Goal: Browse casually: Explore the website without a specific task or goal

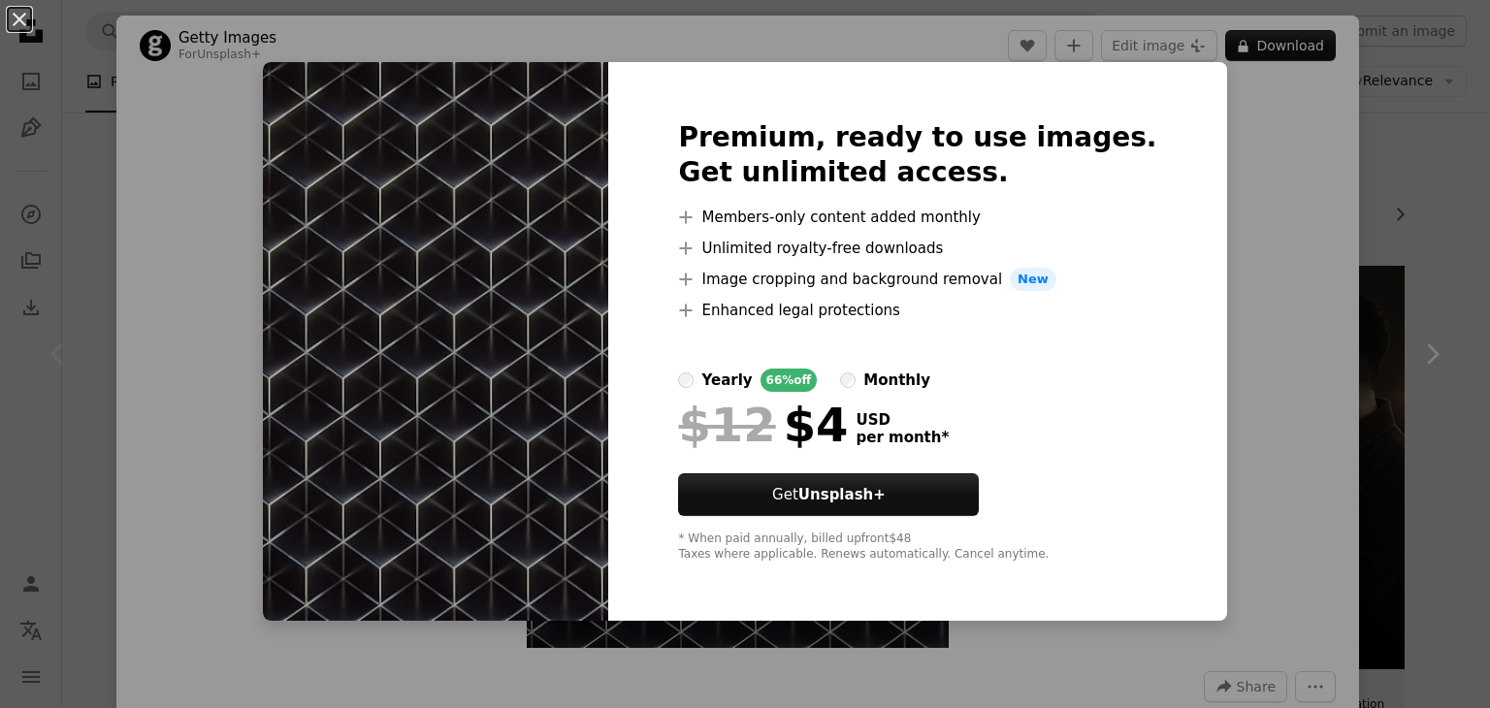
click at [1215, 206] on div "An X shape Premium, ready to use images. Get unlimited access. A plus sign Memb…" at bounding box center [745, 354] width 1490 height 708
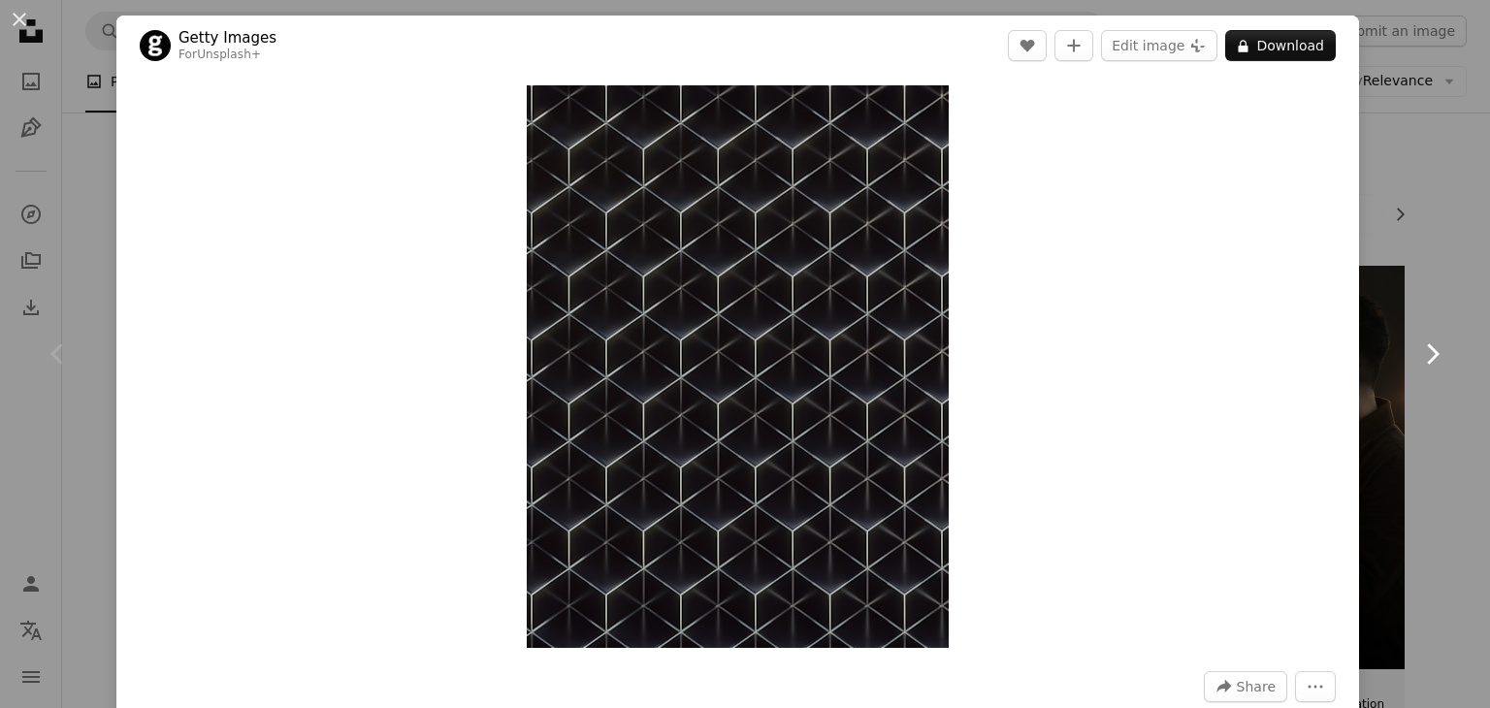
click at [1434, 364] on link "Chevron right" at bounding box center [1431, 354] width 116 height 186
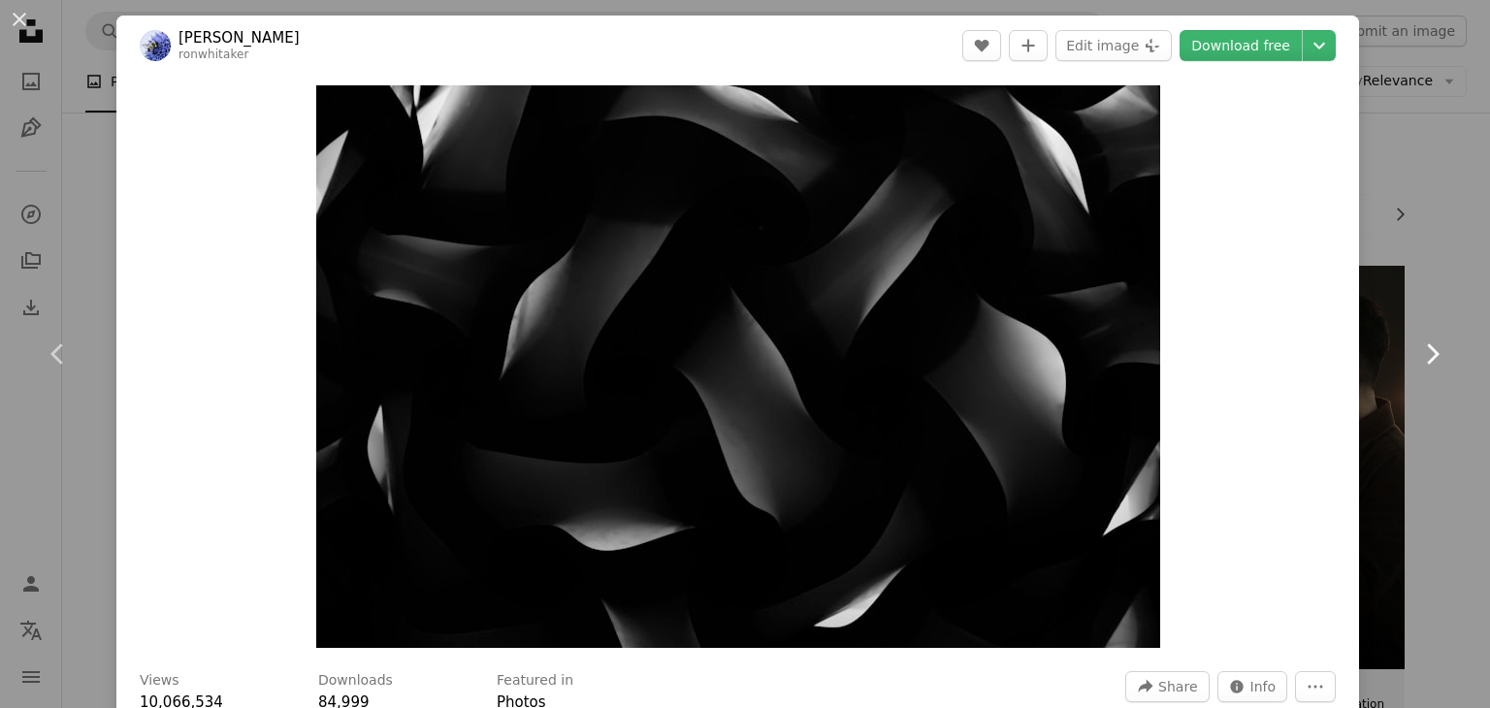
click at [1428, 358] on icon "Chevron right" at bounding box center [1431, 353] width 31 height 31
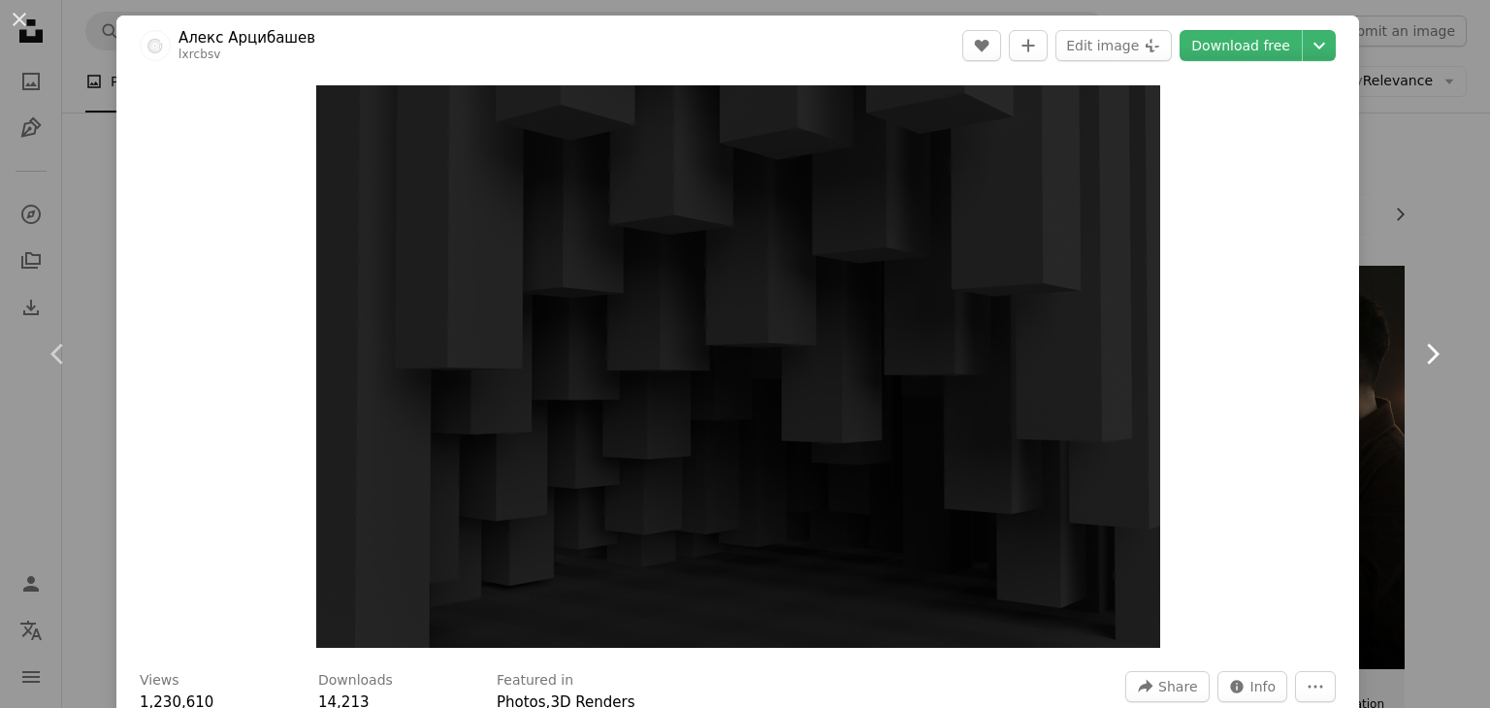
click at [1428, 358] on icon "Chevron right" at bounding box center [1431, 353] width 31 height 31
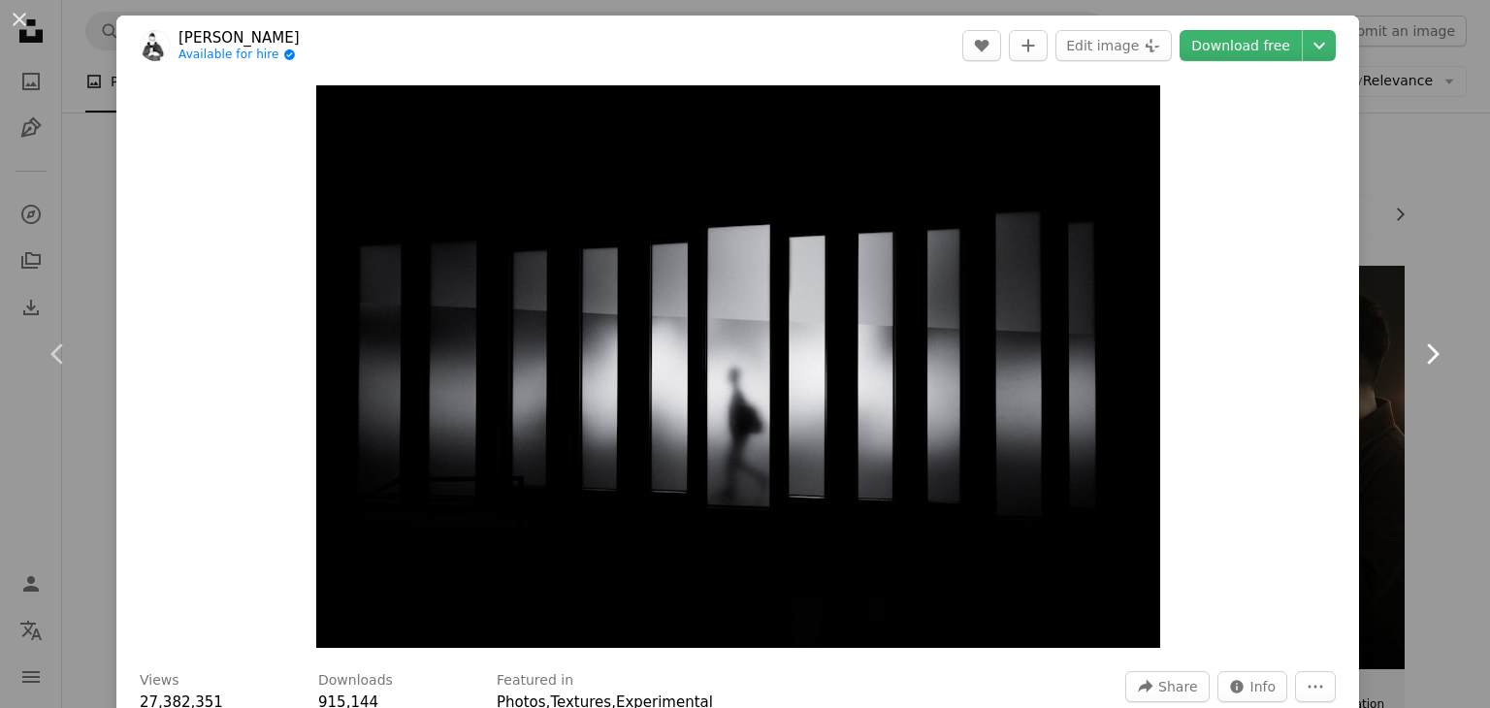
click at [1428, 358] on icon "Chevron right" at bounding box center [1431, 353] width 31 height 31
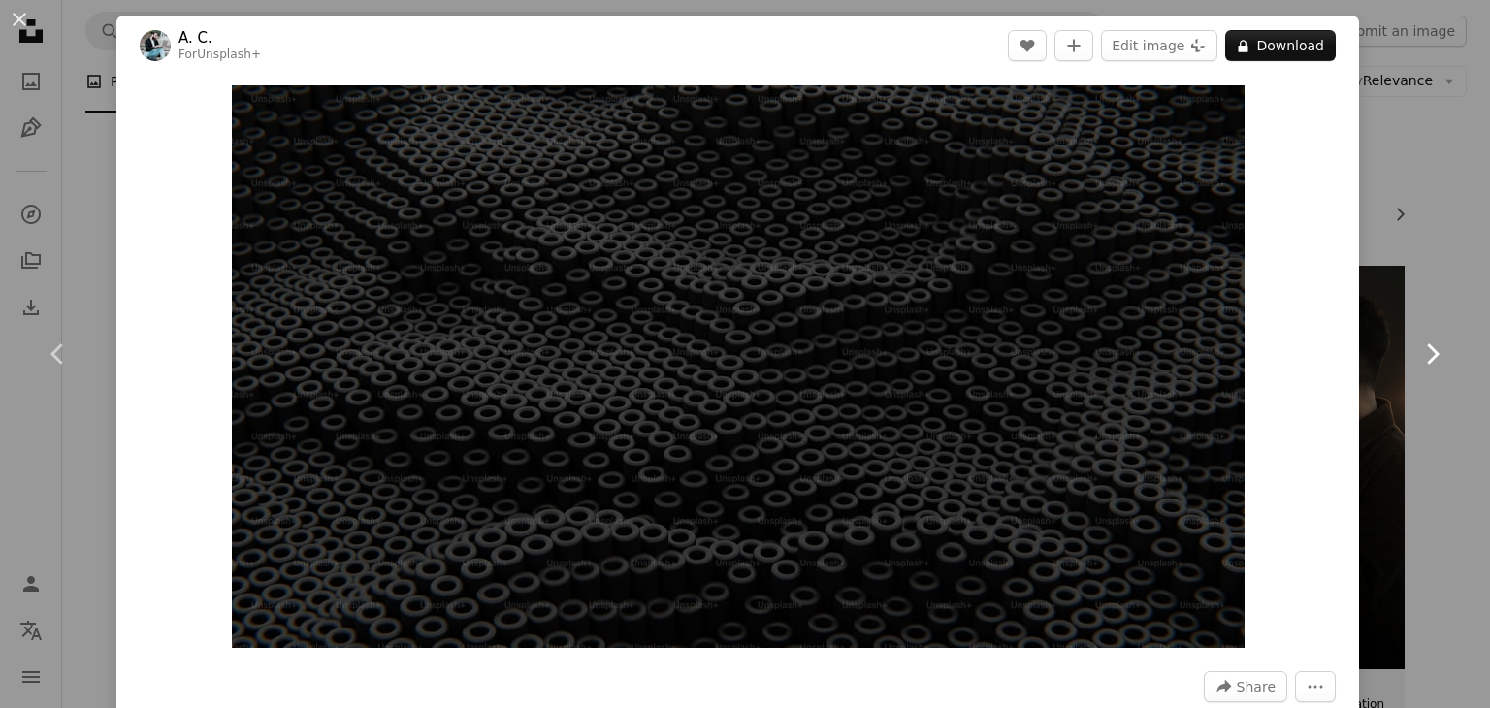
click at [1428, 350] on icon "Chevron right" at bounding box center [1431, 353] width 31 height 31
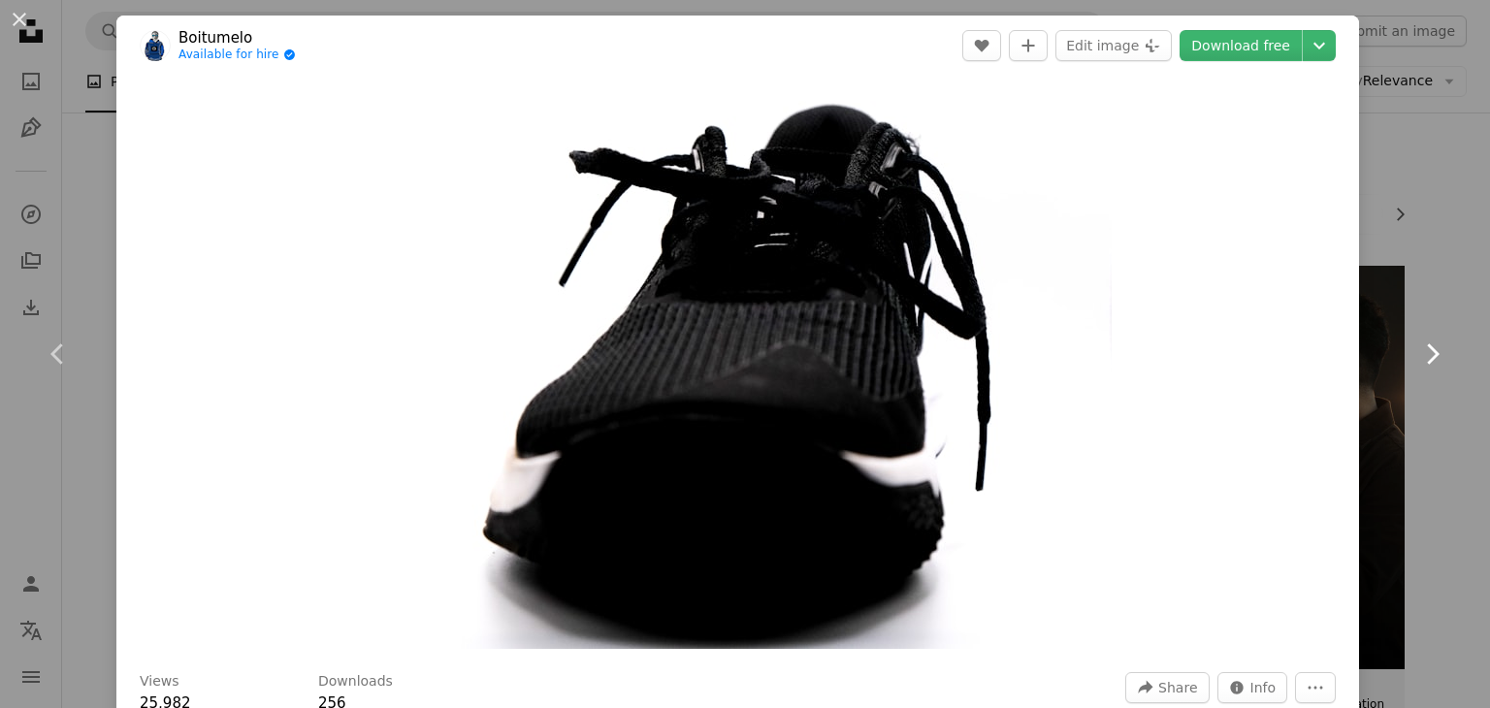
click at [1428, 350] on icon "Chevron right" at bounding box center [1431, 353] width 31 height 31
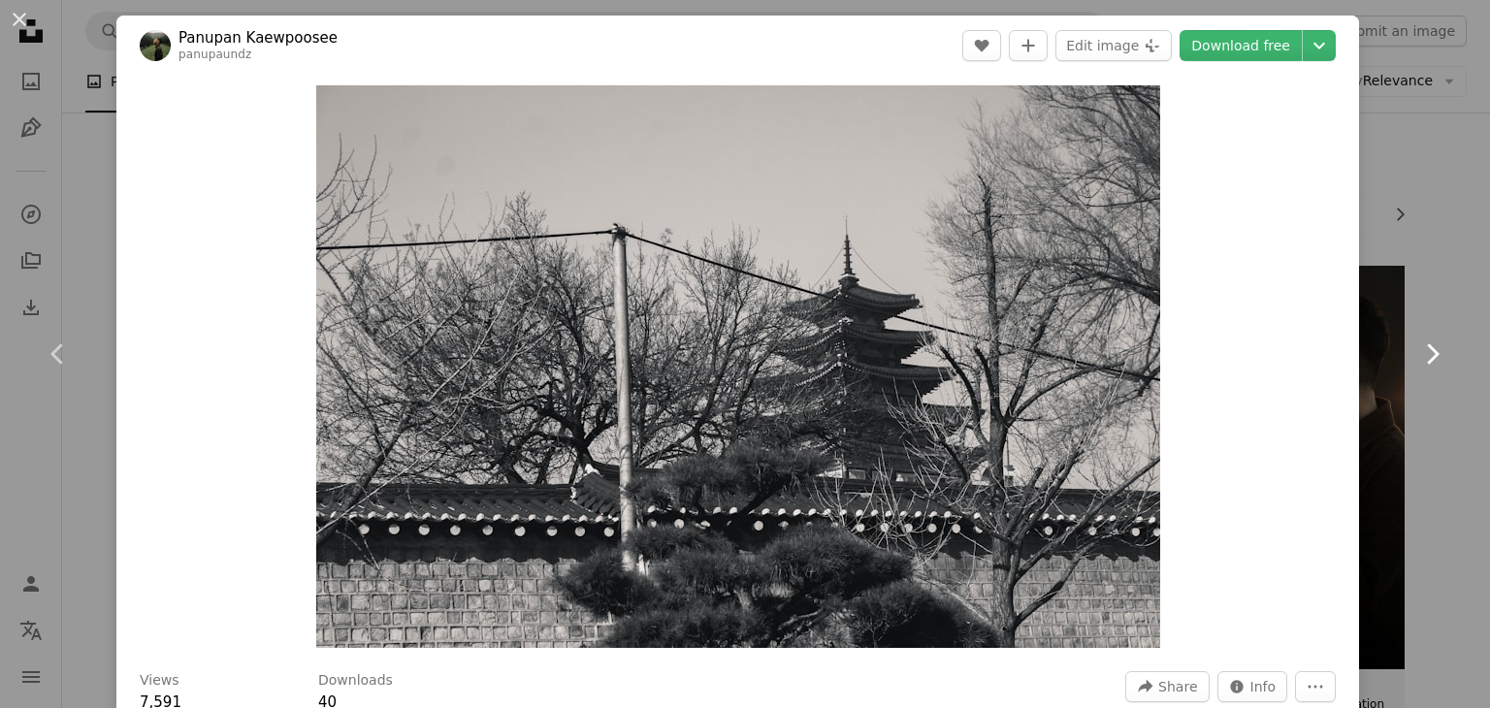
click at [1428, 350] on icon "Chevron right" at bounding box center [1431, 353] width 31 height 31
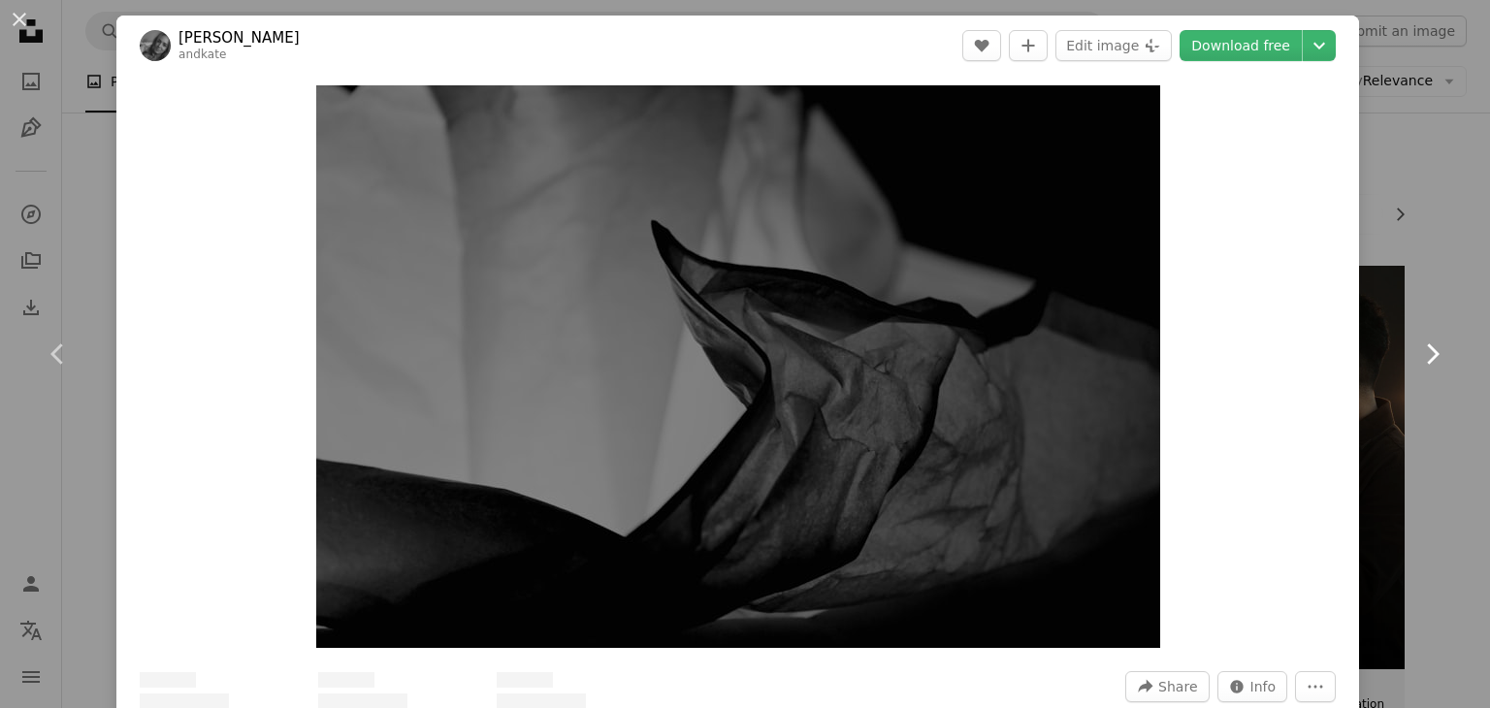
click at [1428, 350] on icon "Chevron right" at bounding box center [1431, 353] width 31 height 31
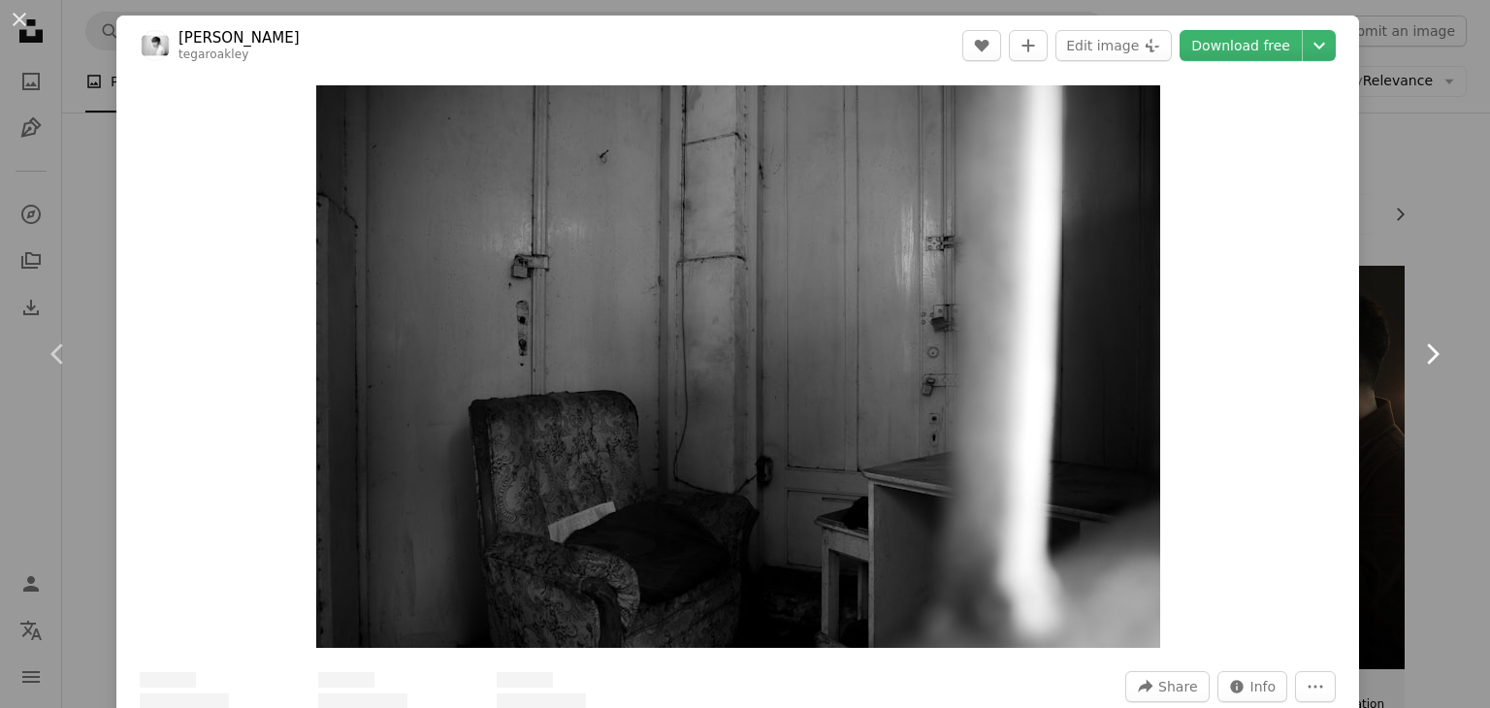
click at [1428, 350] on icon "Chevron right" at bounding box center [1431, 353] width 31 height 31
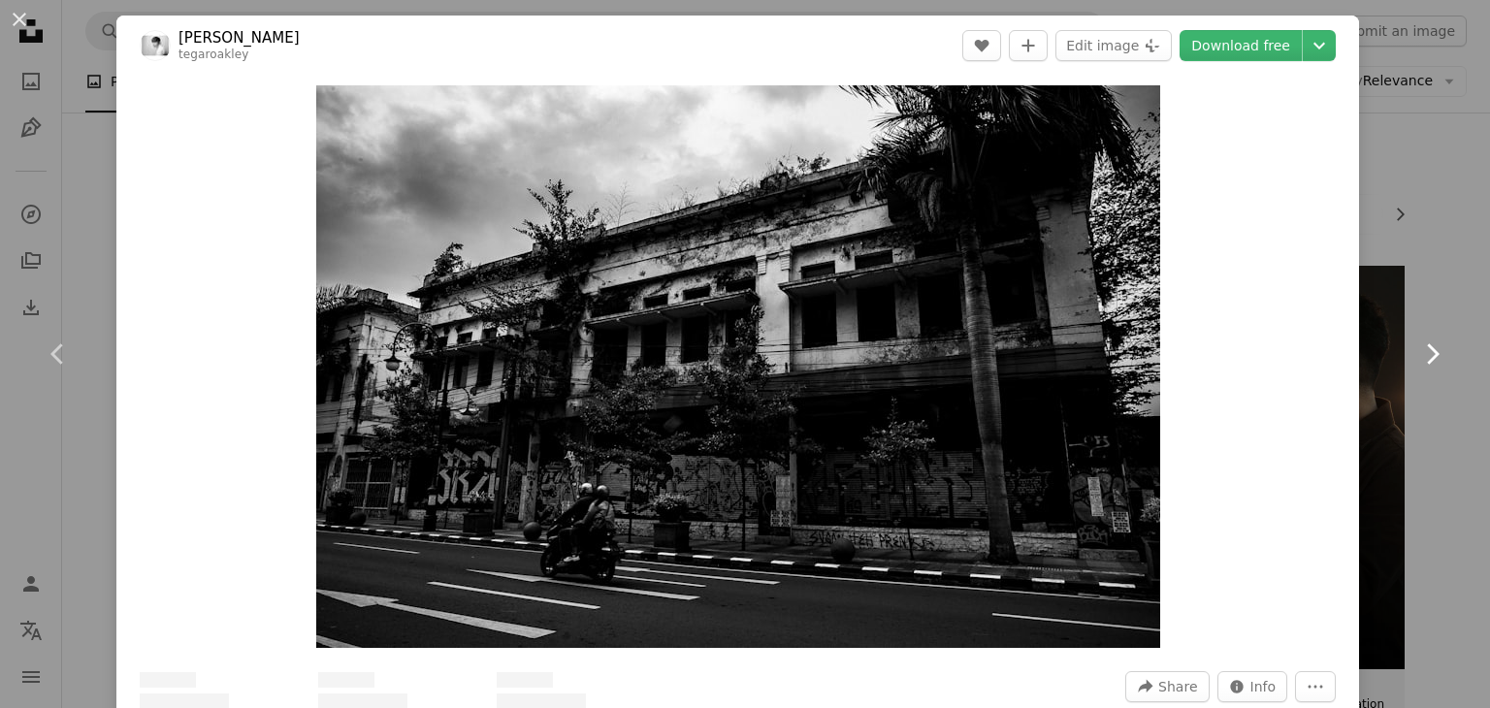
click at [1428, 350] on icon "Chevron right" at bounding box center [1431, 353] width 31 height 31
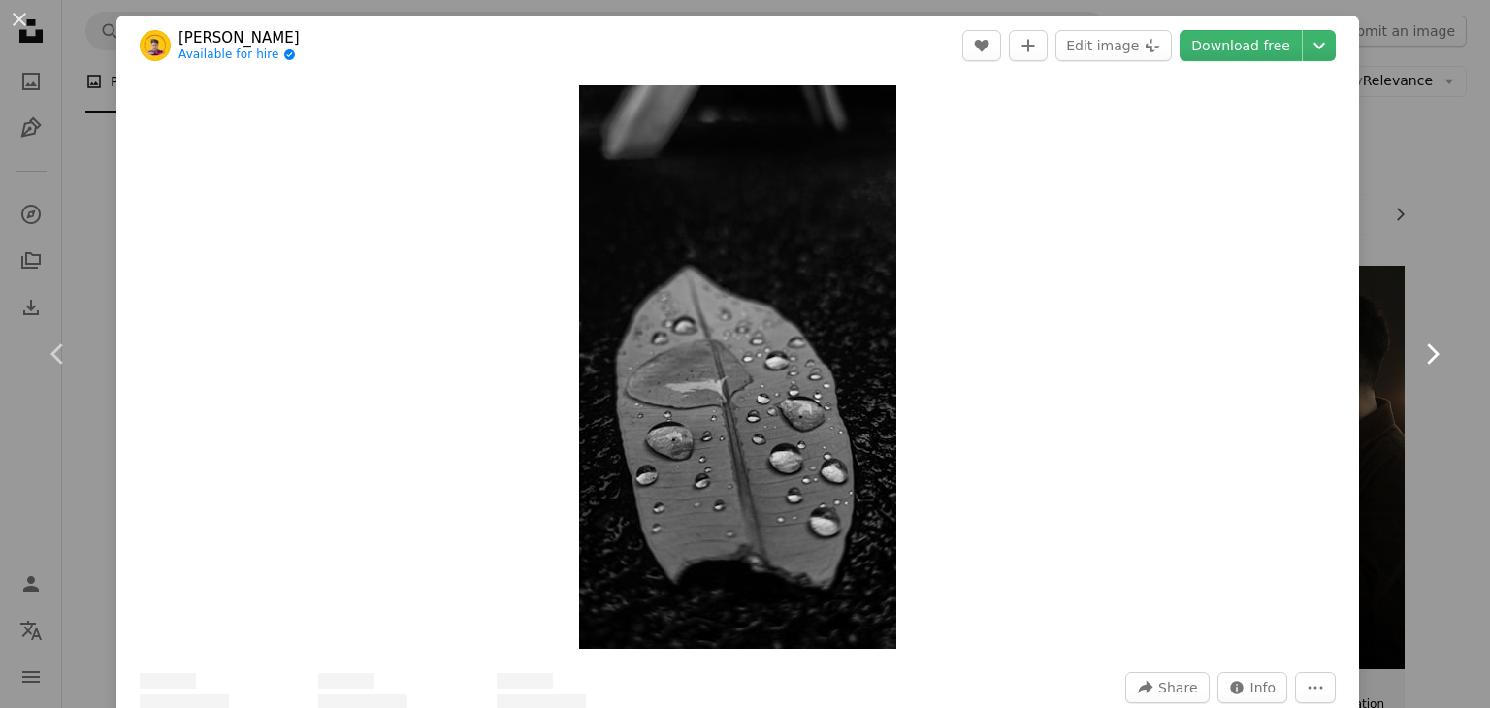
click at [1428, 350] on icon "Chevron right" at bounding box center [1431, 353] width 31 height 31
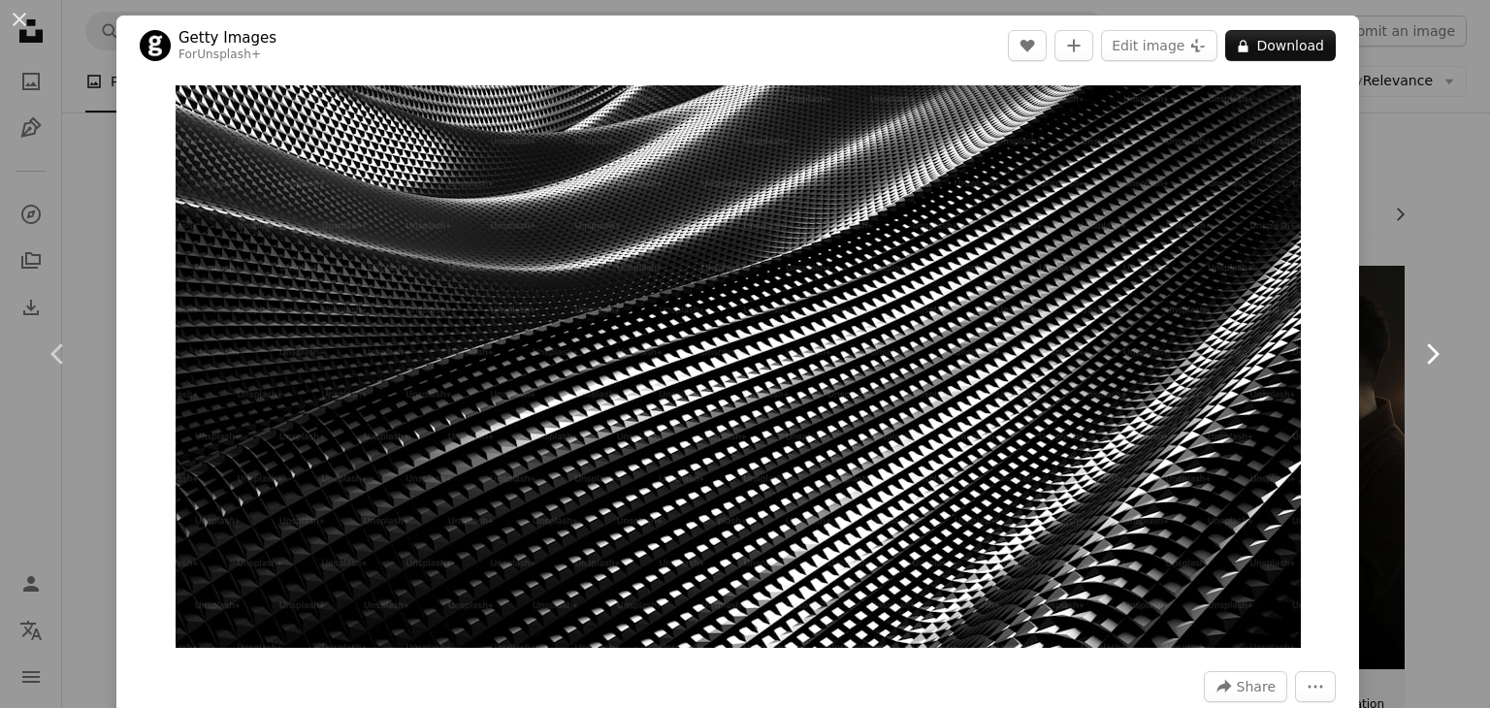
click at [1428, 350] on icon "Chevron right" at bounding box center [1431, 353] width 31 height 31
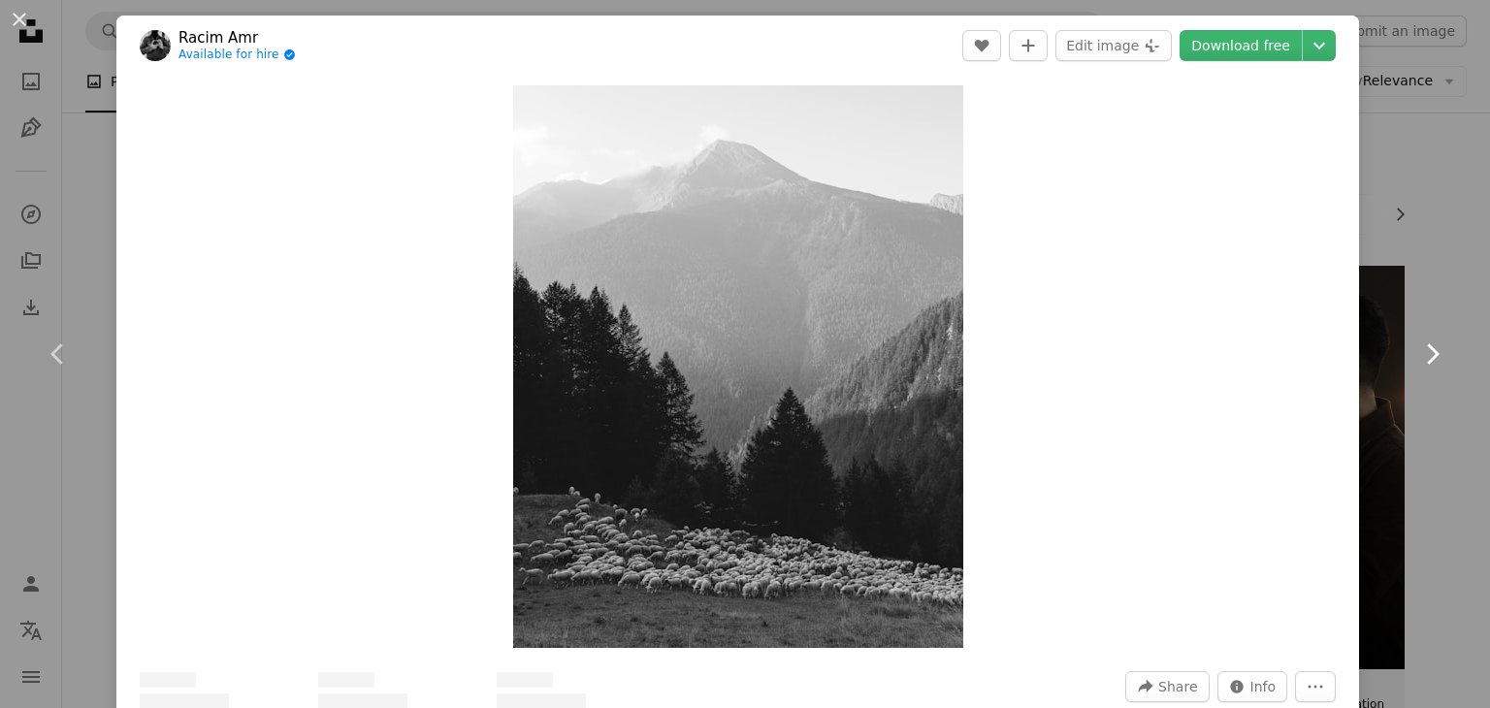
click at [1428, 350] on icon "Chevron right" at bounding box center [1431, 353] width 31 height 31
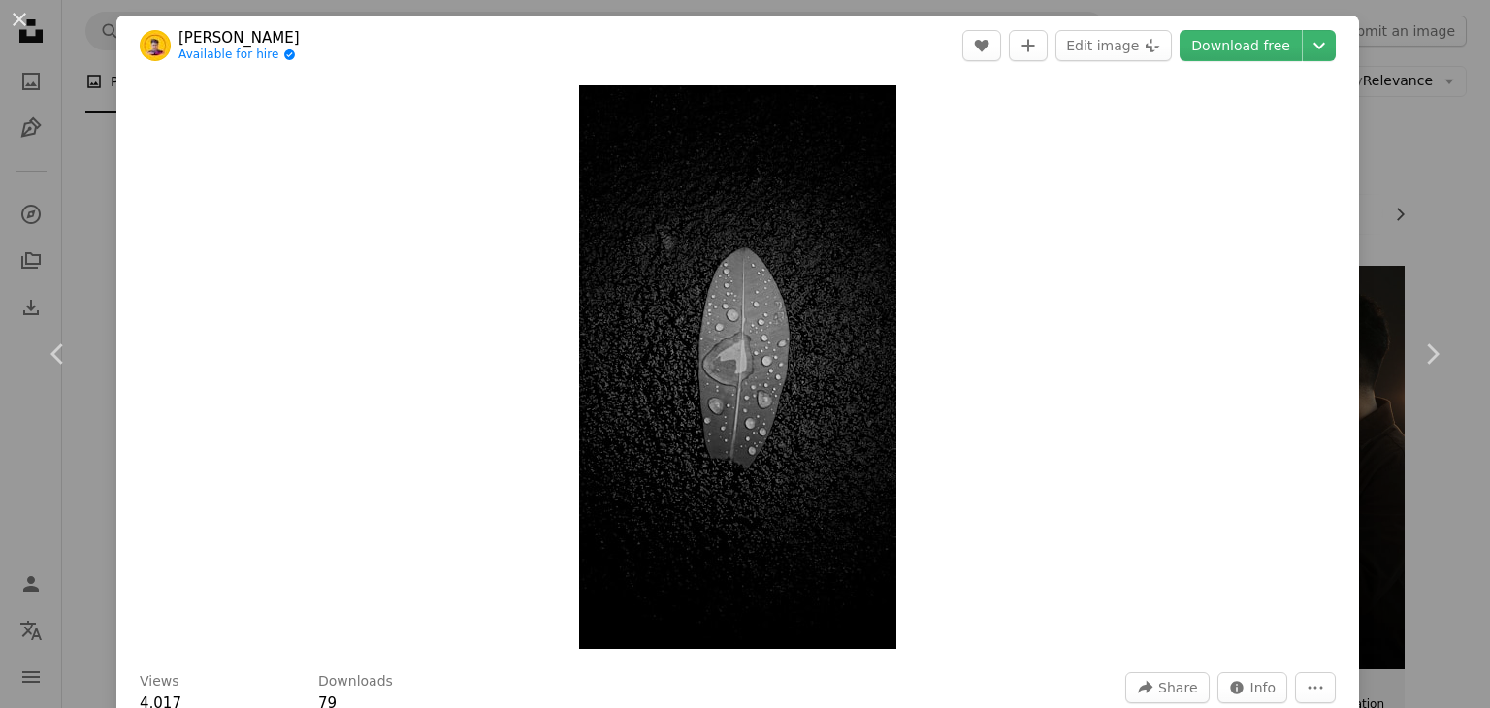
click at [1407, 199] on div "An X shape Chevron left Chevron right [PERSON_NAME] Available for hire A checkm…" at bounding box center [745, 354] width 1490 height 708
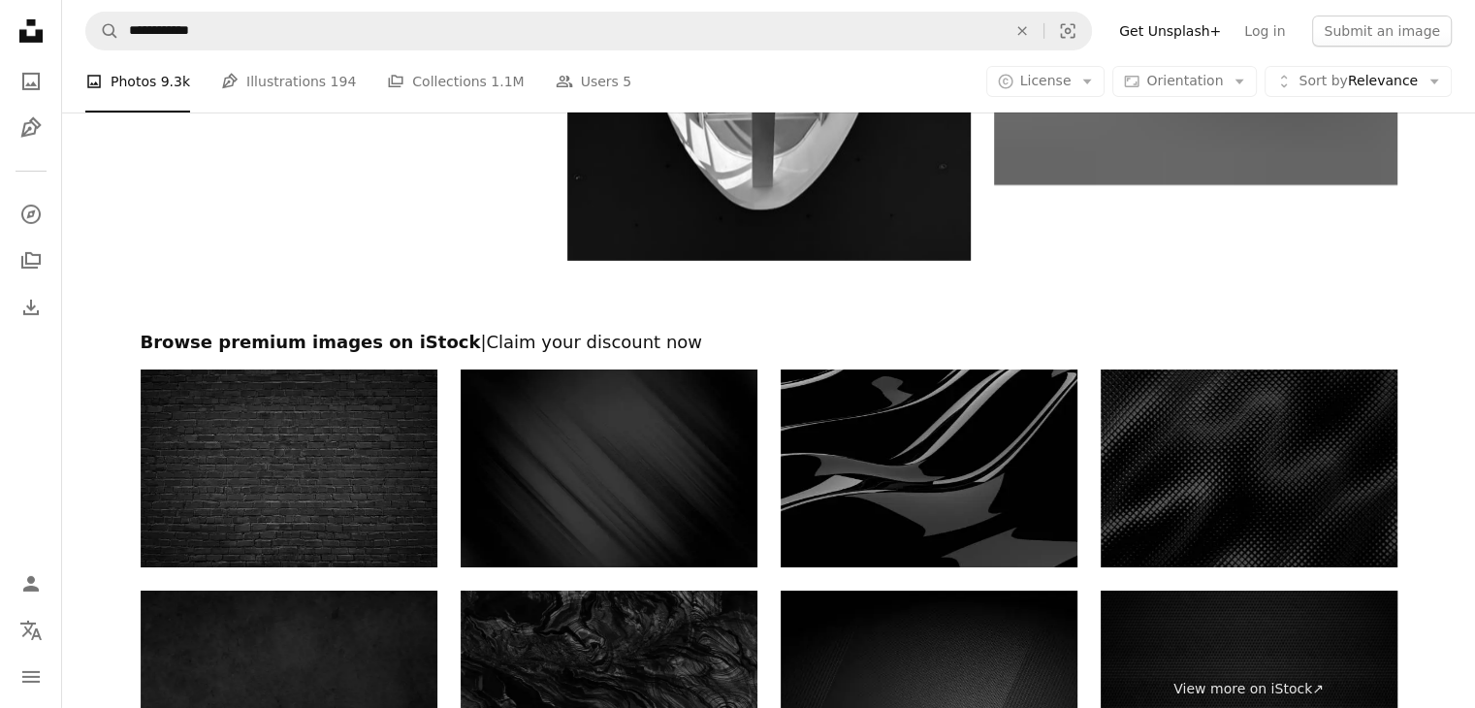
scroll to position [6789, 0]
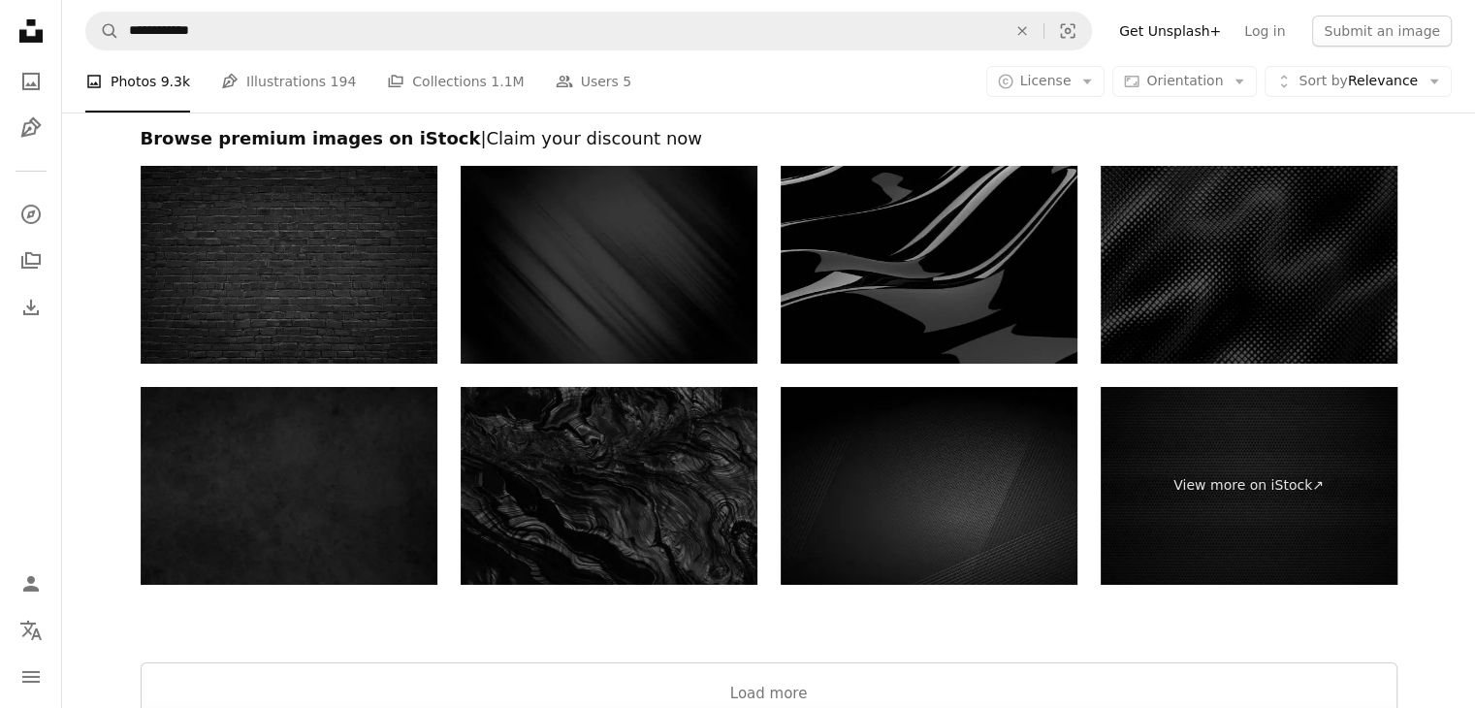
click at [321, 302] on img at bounding box center [289, 265] width 297 height 198
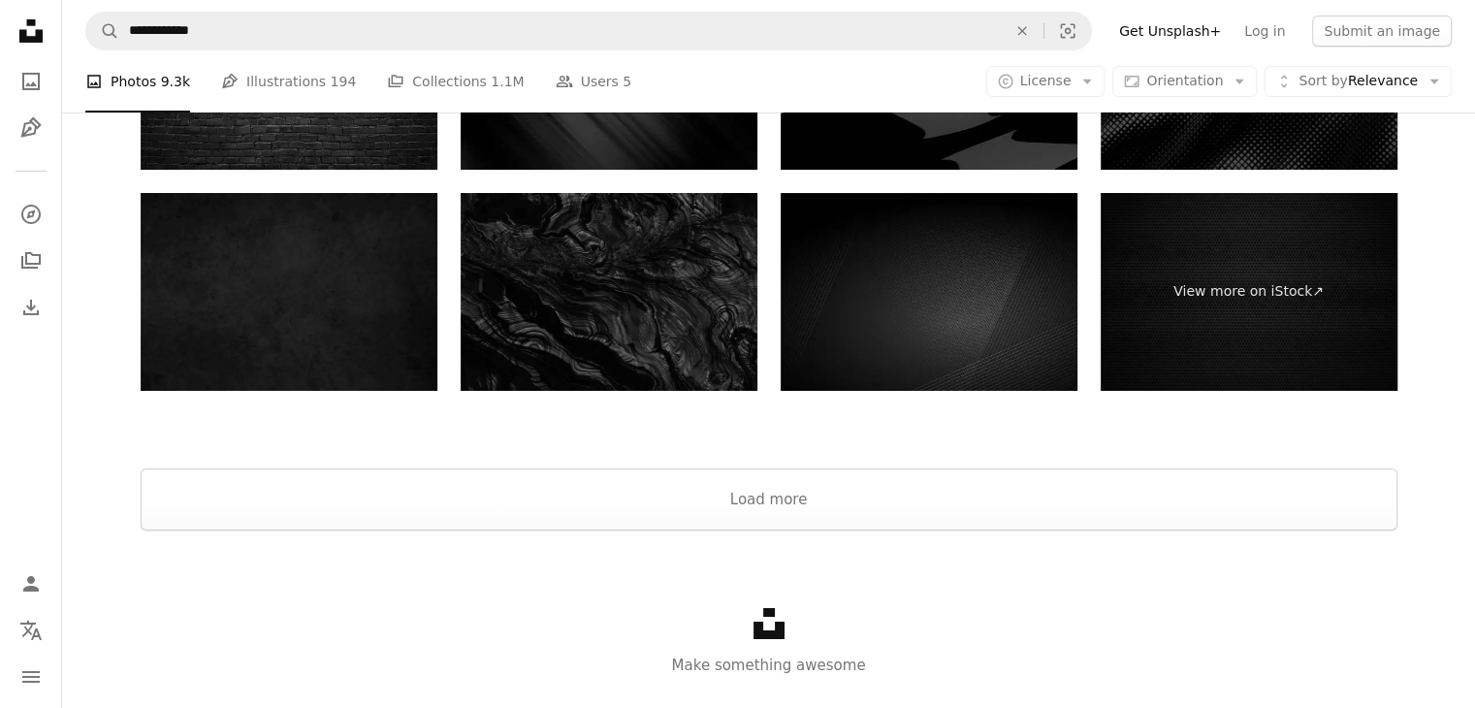
scroll to position [6886, 0]
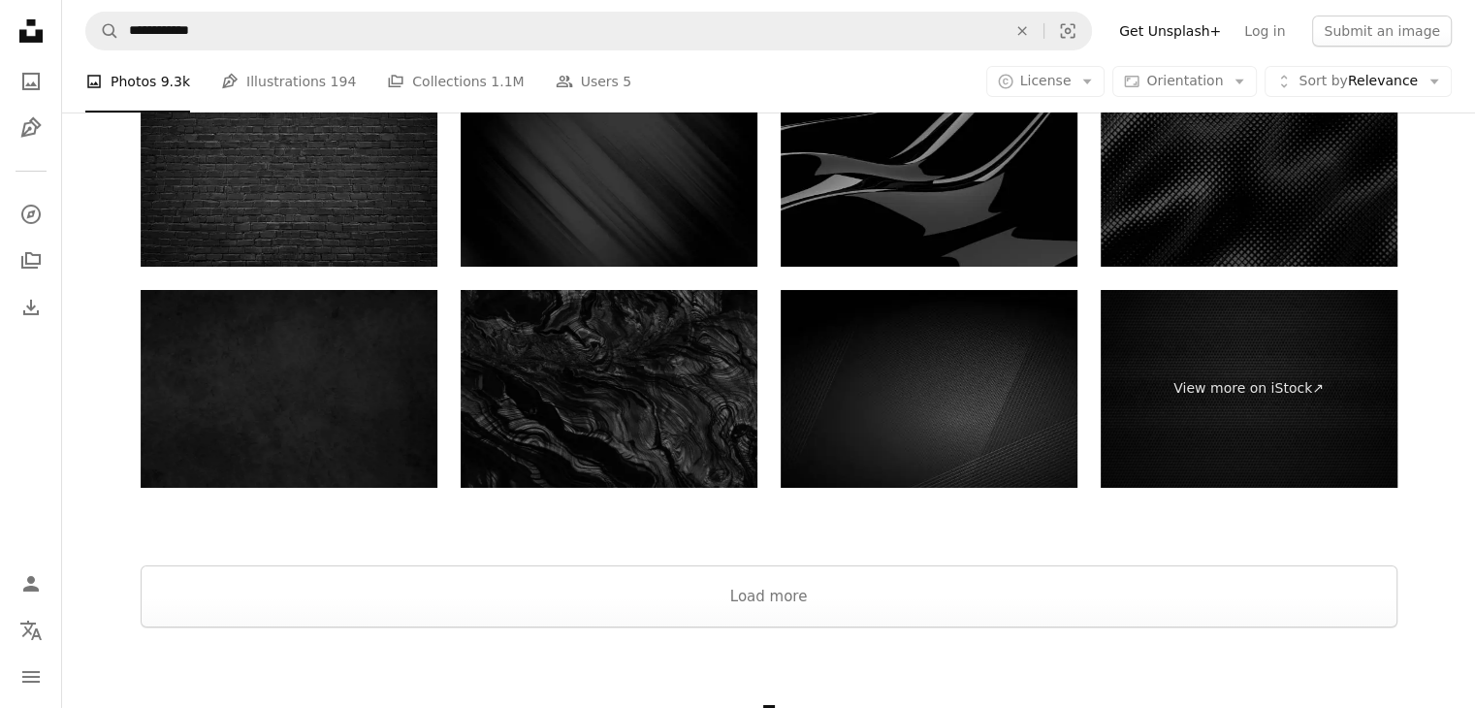
click at [380, 346] on img at bounding box center [289, 389] width 297 height 198
